Goal: Learn about a topic: Learn about a topic

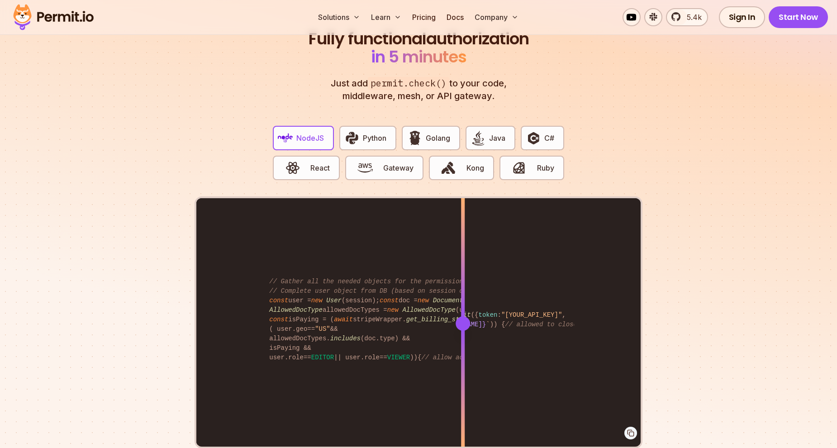
scroll to position [1713, 0]
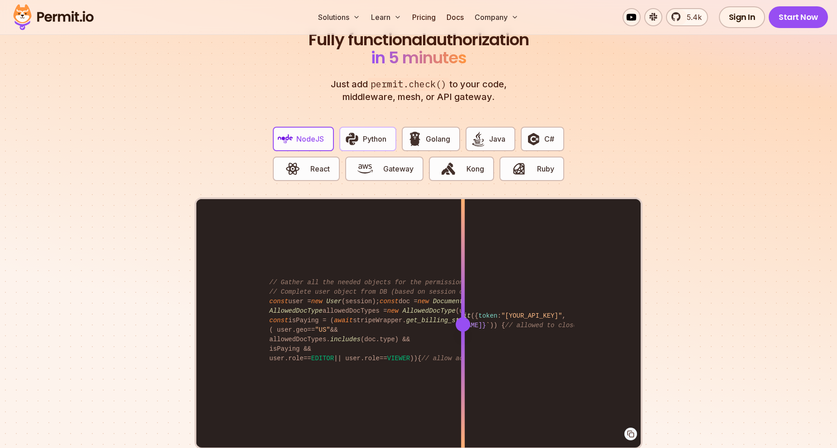
click at [368, 133] on span "Python" at bounding box center [375, 138] width 24 height 11
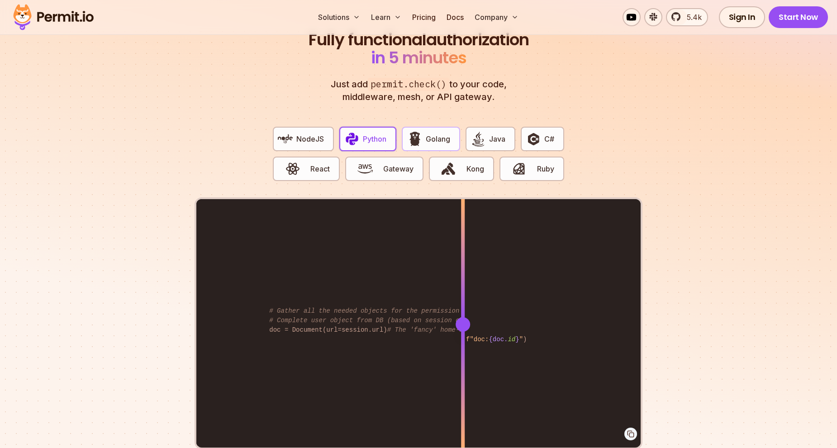
click at [442, 133] on span "Golang" at bounding box center [438, 138] width 24 height 11
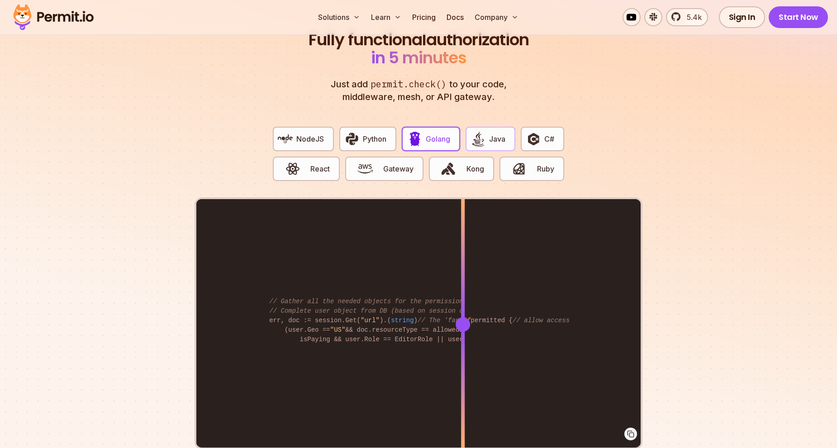
click at [501, 133] on span "Java" at bounding box center [497, 138] width 16 height 11
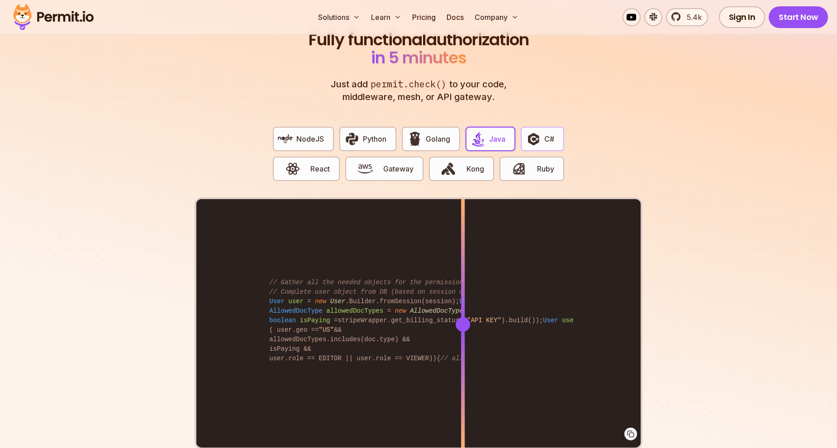
click at [543, 127] on button "C#" at bounding box center [542, 139] width 43 height 24
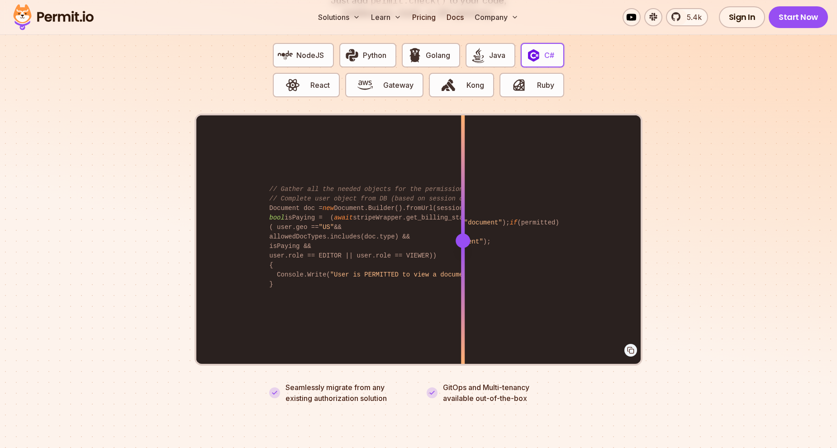
scroll to position [1798, 0]
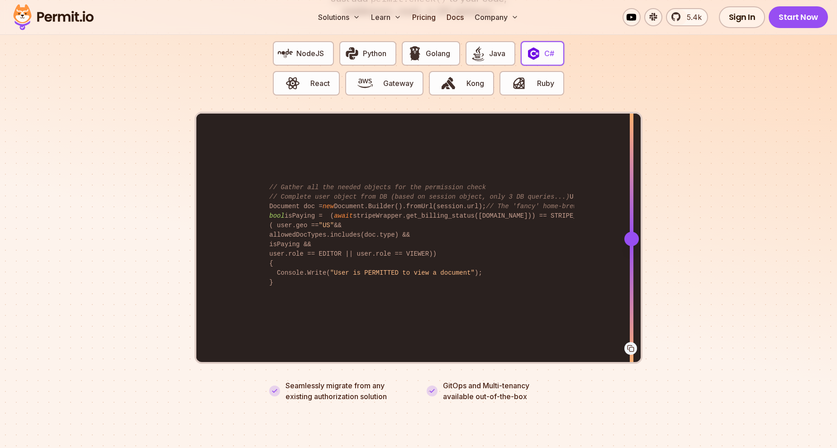
drag, startPoint x: 464, startPoint y: 193, endPoint x: 632, endPoint y: 173, distance: 169.0
click at [632, 173] on div at bounding box center [632, 176] width 4 height 125
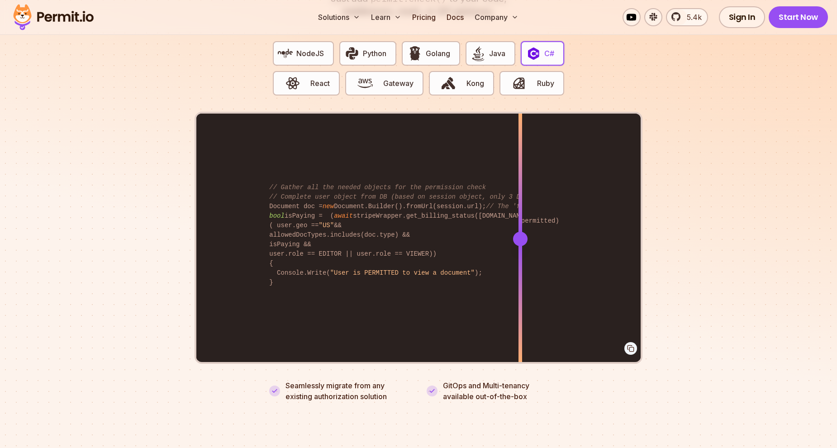
drag, startPoint x: 632, startPoint y: 216, endPoint x: 520, endPoint y: 198, distance: 113.2
click at [520, 198] on div at bounding box center [520, 176] width 4 height 125
click at [814, 176] on section "Fully functional authorization in 5 minutes Just add permit.check() to your cod…" at bounding box center [418, 162] width 837 height 565
click at [684, 183] on section "Fully functional authorization in 5 minutes Just add permit.check() to your cod…" at bounding box center [418, 162] width 837 height 565
click at [634, 342] on div at bounding box center [630, 348] width 13 height 13
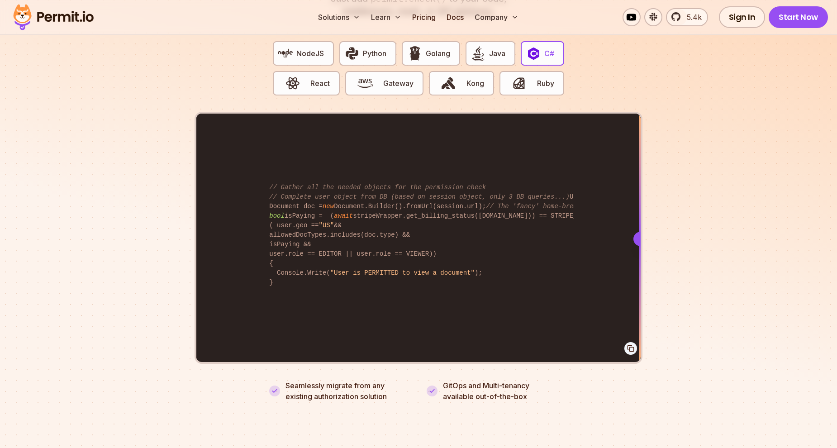
drag, startPoint x: 522, startPoint y: 225, endPoint x: 642, endPoint y: 233, distance: 120.6
click at [642, 233] on div "bool permitted = await permit.Check(user.key, "view" , "document" ); if (permit…" at bounding box center [419, 238] width 448 height 252
